Goal: Navigation & Orientation: Find specific page/section

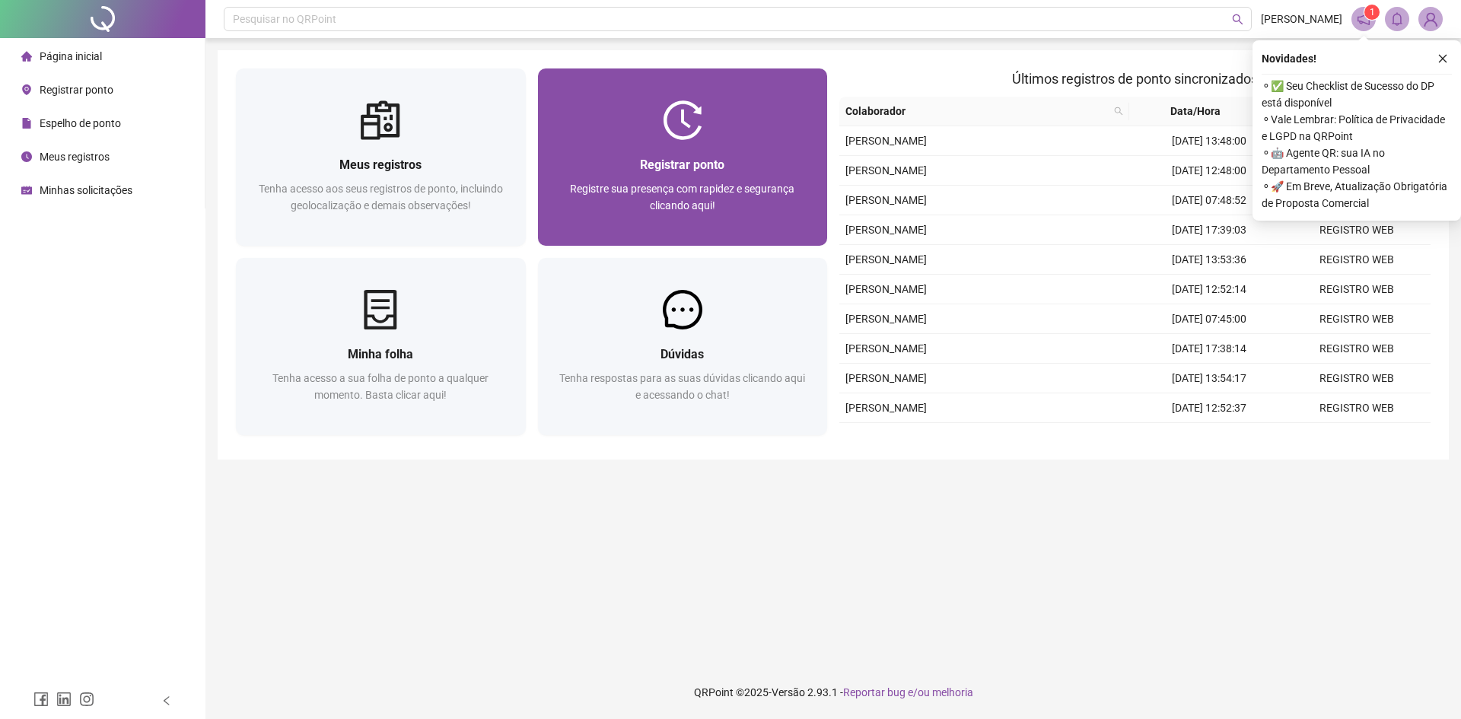
click at [696, 126] on img at bounding box center [683, 120] width 40 height 40
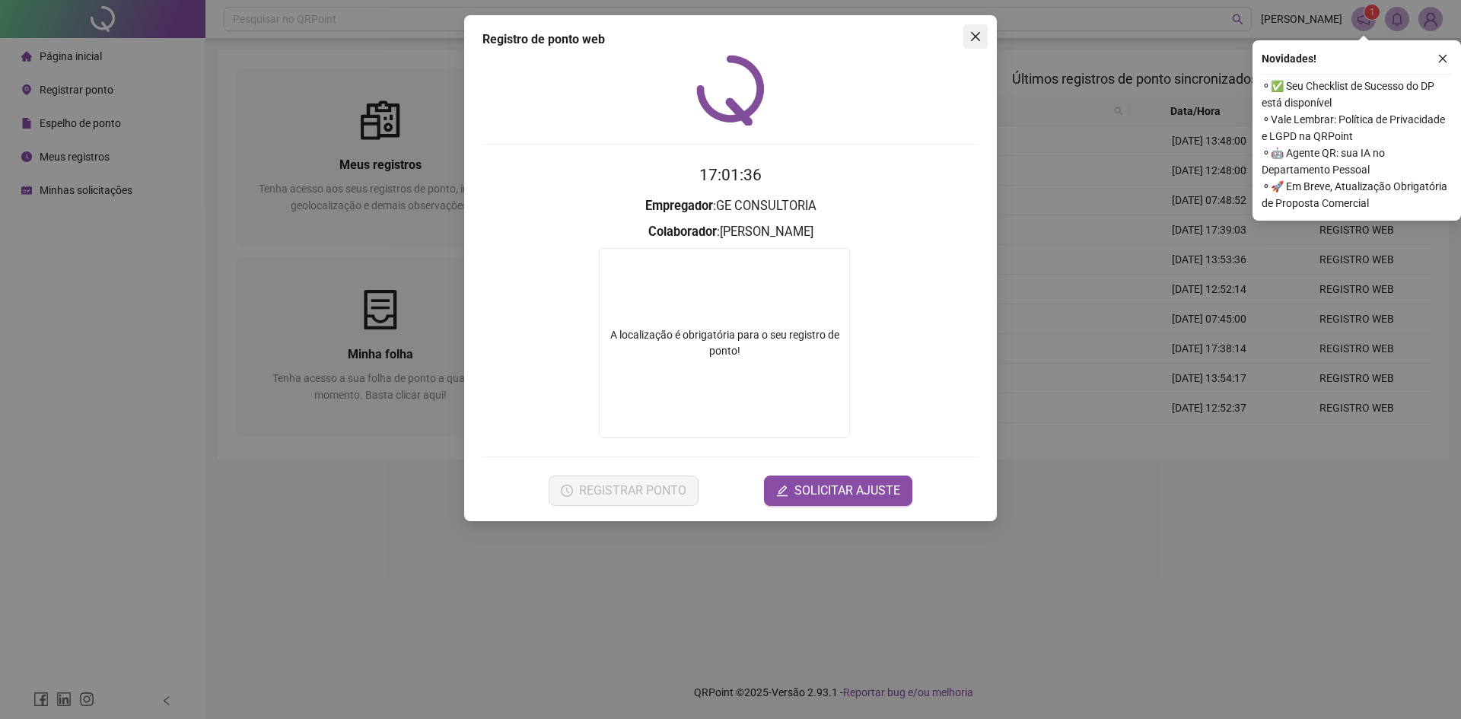
click at [980, 40] on icon "close" at bounding box center [975, 36] width 9 height 9
